Goal: Communication & Community: Answer question/provide support

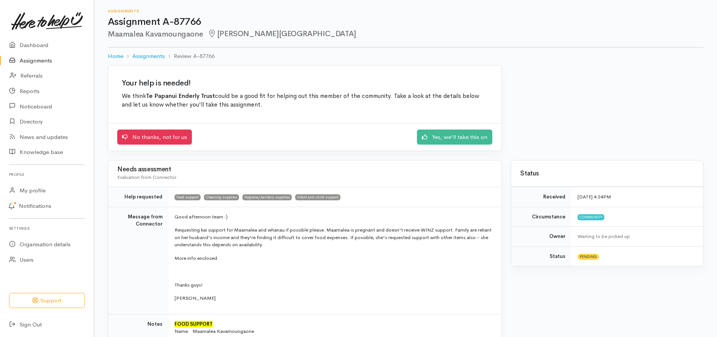
drag, startPoint x: 714, startPoint y: 55, endPoint x: 721, endPoint y: 116, distance: 60.8
click at [717, 116] on html "Support Your 'Here to help u' liaison Your contact within the 'Here to help u' …" at bounding box center [358, 168] width 717 height 337
copy div "Review A-87766 Your help is needed! We think Te Papanui Enderly Trust could be …"
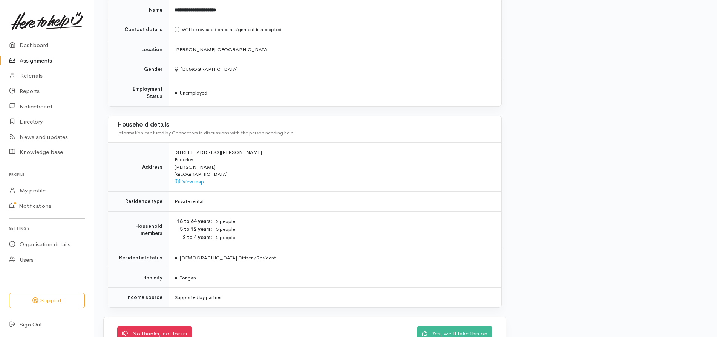
scroll to position [645, 0]
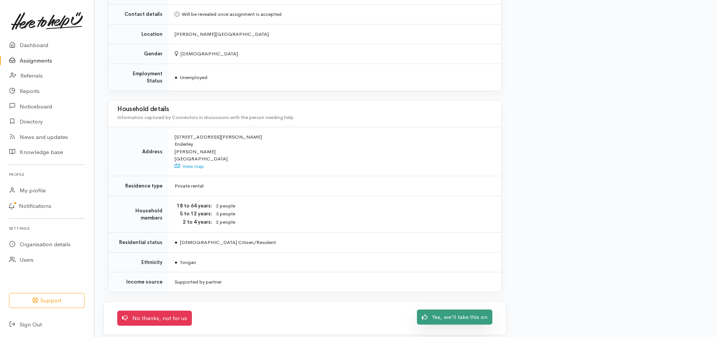
click at [452, 311] on link "Yes, we'll take this on" at bounding box center [454, 317] width 75 height 15
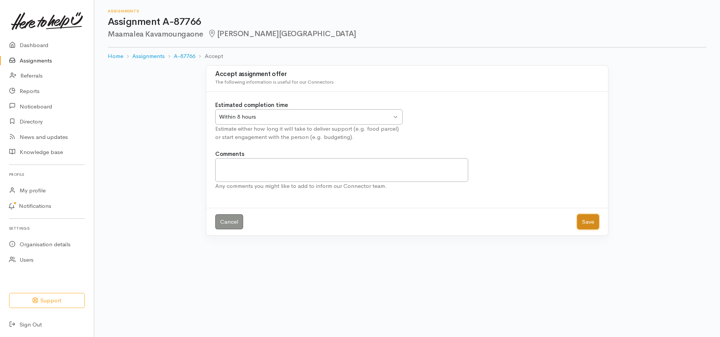
click at [586, 219] on button "Save" at bounding box center [588, 222] width 22 height 15
